Goal: Navigation & Orientation: Find specific page/section

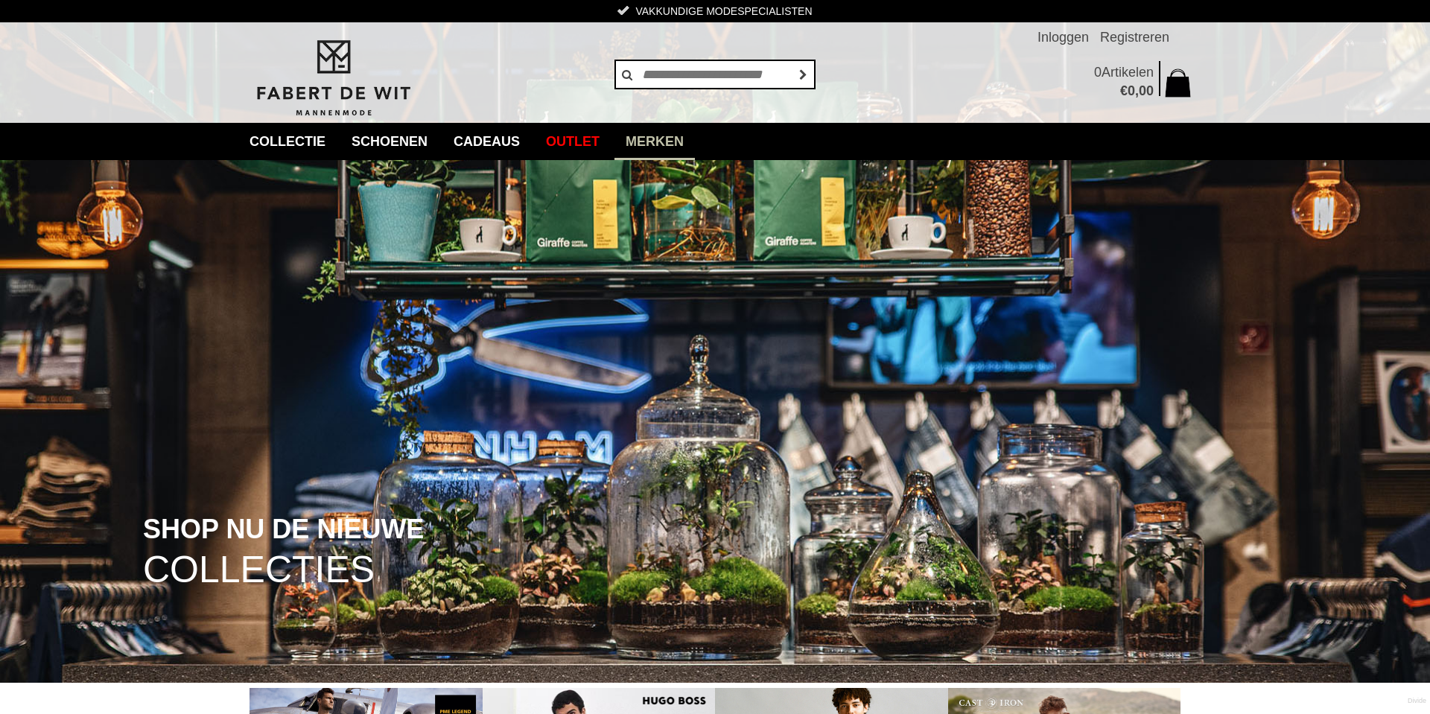
click at [693, 137] on link "Merken" at bounding box center [654, 141] width 80 height 37
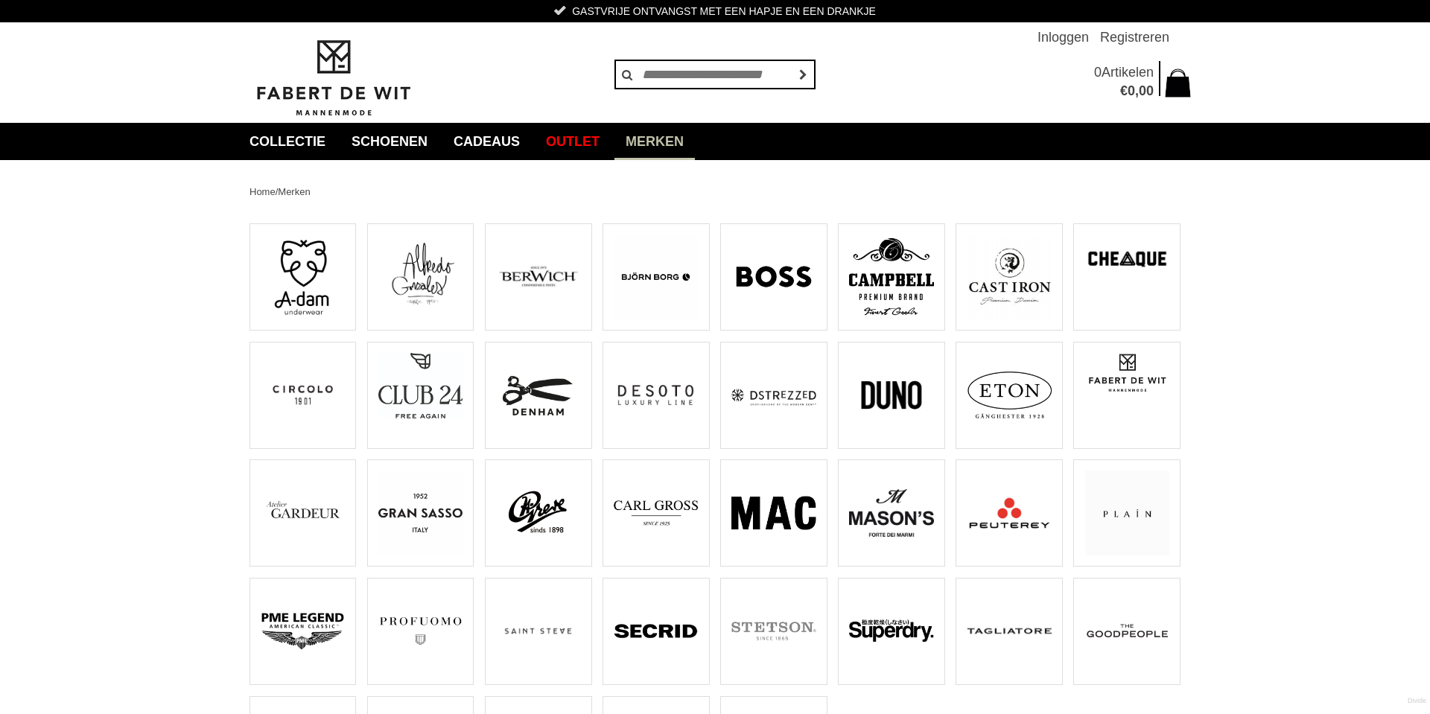
click at [779, 390] on img at bounding box center [773, 395] width 84 height 84
